Goal: Check status: Check status

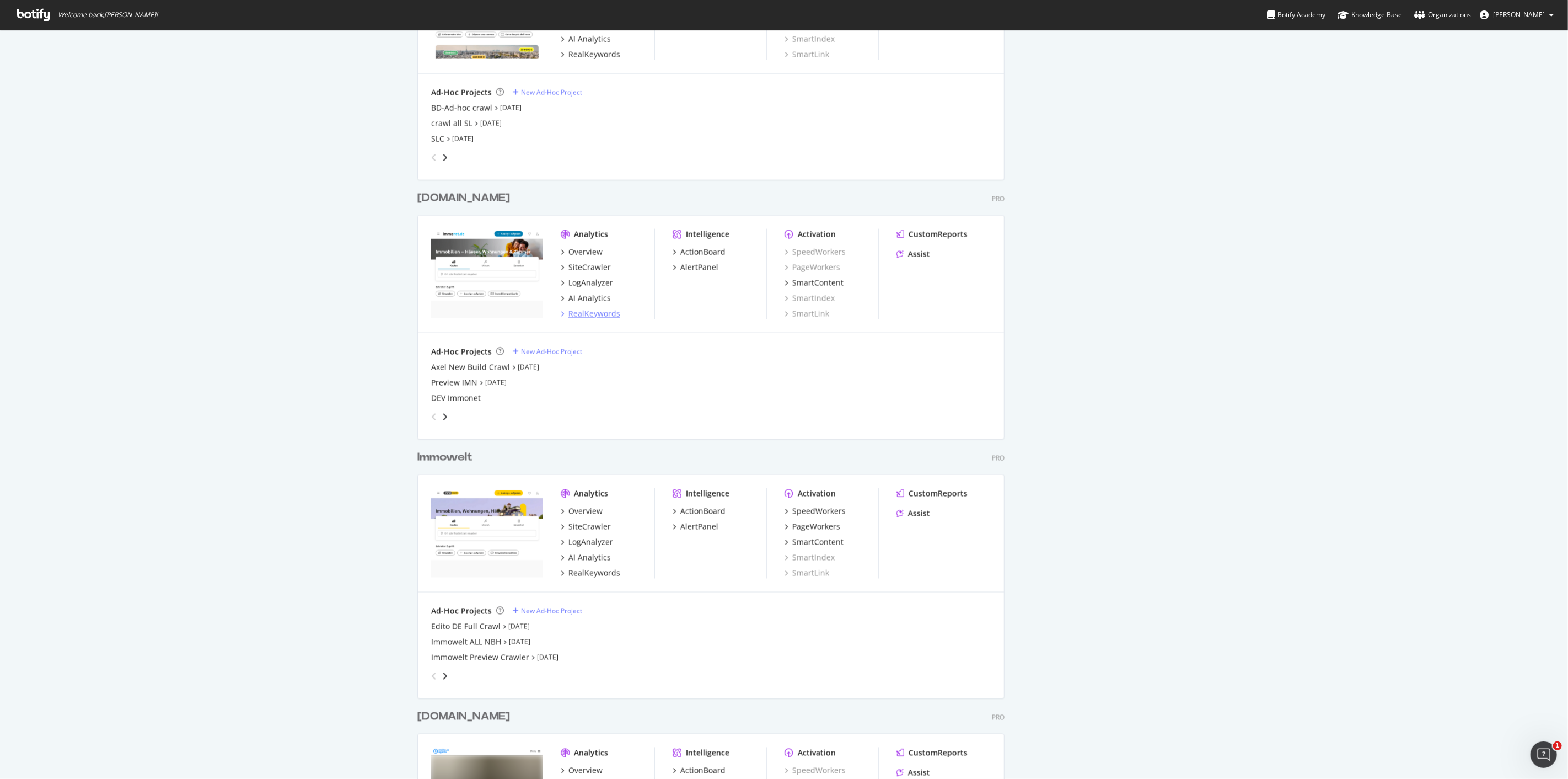
scroll to position [1103, 0]
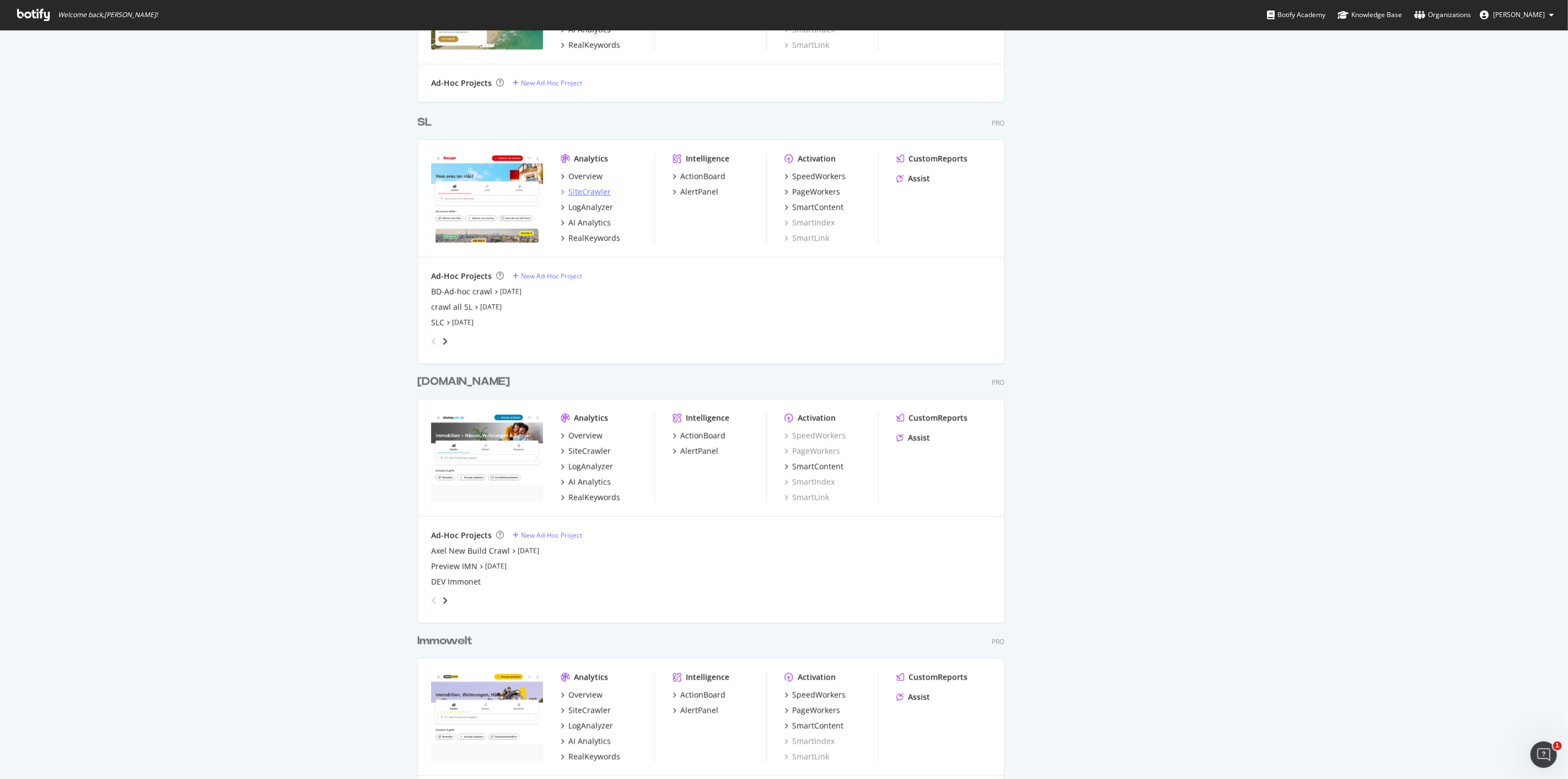
click at [577, 189] on div "SiteCrawler" at bounding box center [590, 192] width 43 height 11
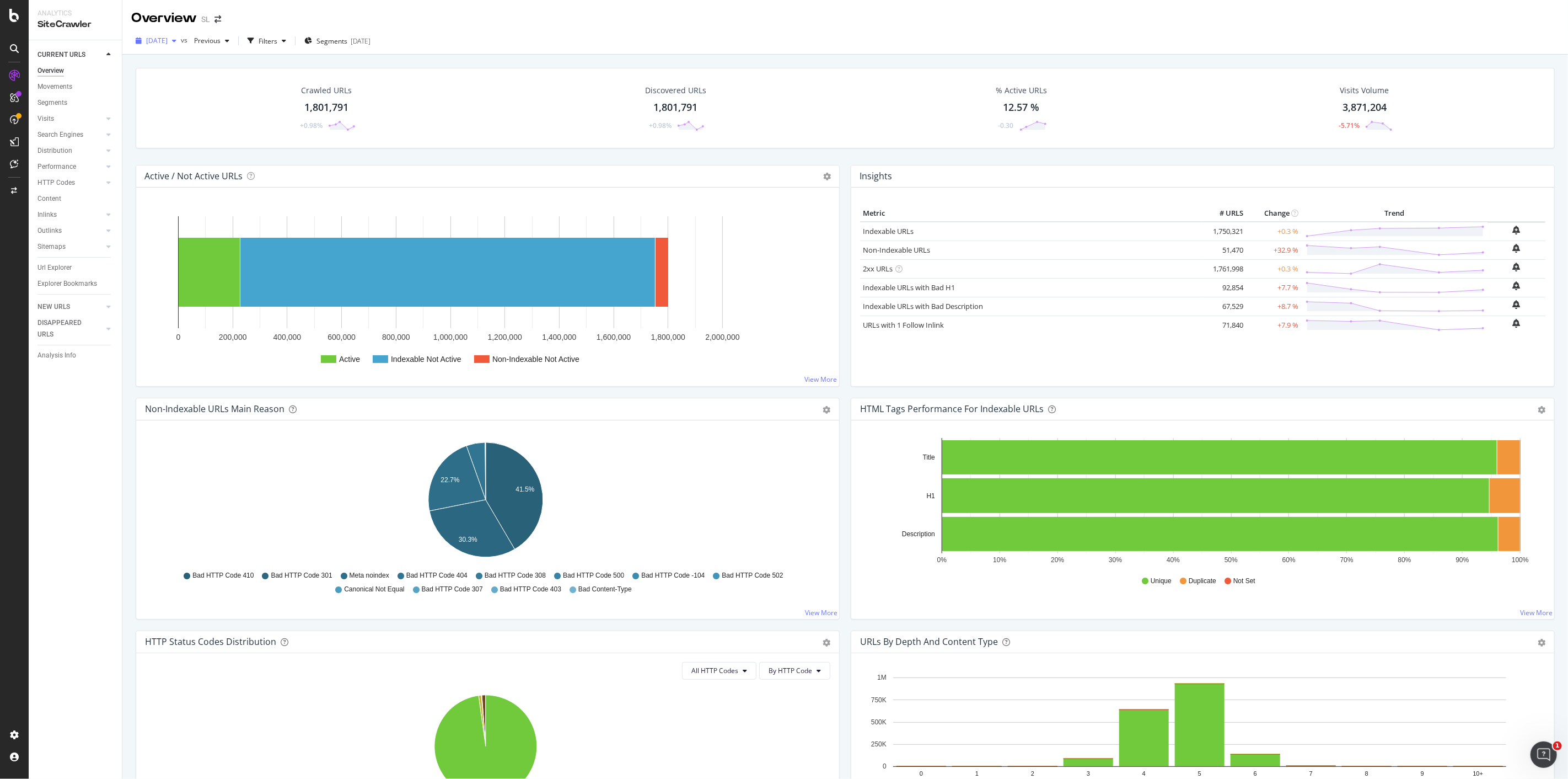
click at [167, 44] on span "[DATE]" at bounding box center [156, 41] width 21 height 10
